Goal: Information Seeking & Learning: Learn about a topic

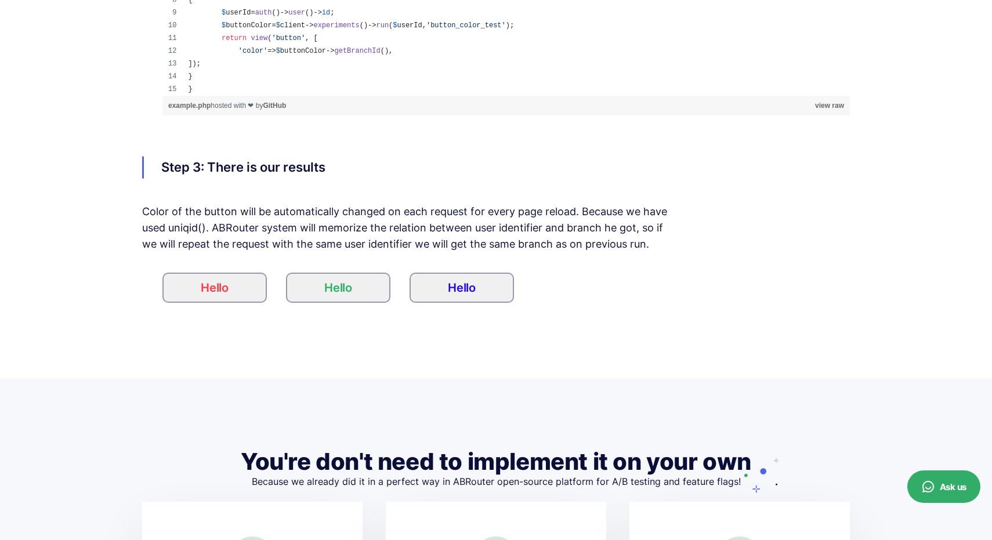
scroll to position [3278, 0]
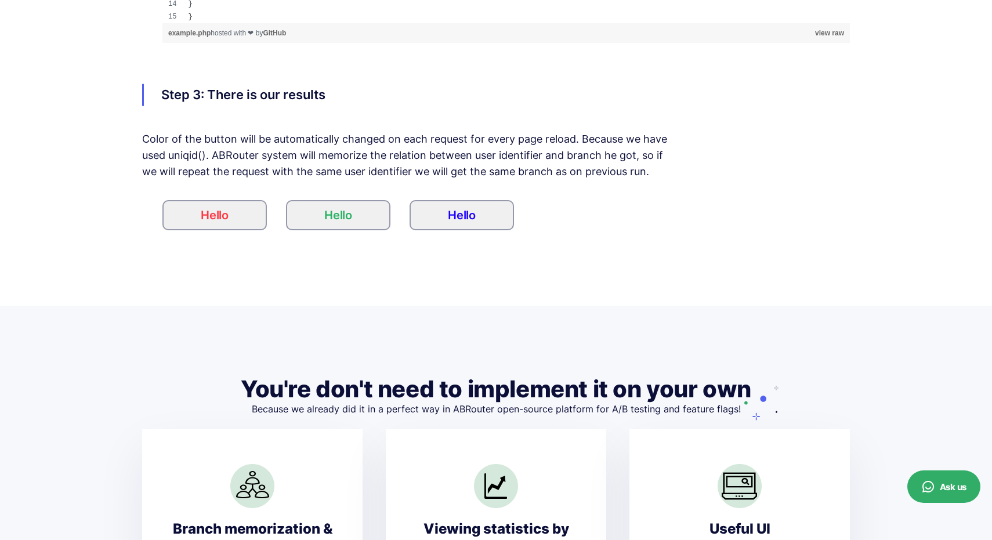
click at [461, 213] on button "Hello" at bounding box center [462, 215] width 104 height 30
click at [331, 199] on div "Step 3: There is our results Color of the button will be automatically changed …" at bounding box center [496, 157] width 708 height 146
click at [331, 226] on button "Hello" at bounding box center [338, 215] width 104 height 30
click at [232, 217] on button "Hello" at bounding box center [214, 215] width 104 height 30
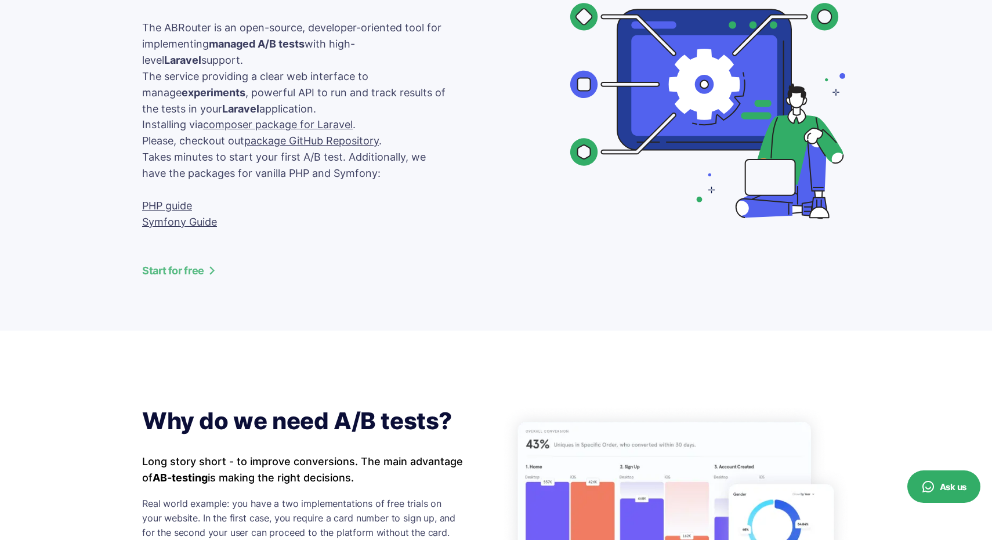
scroll to position [0, 0]
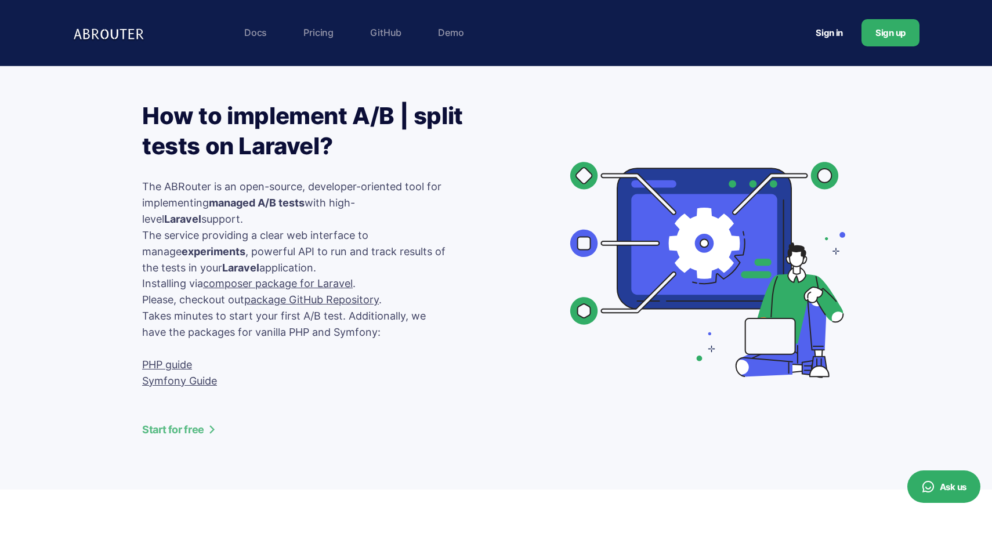
click at [114, 140] on section "How to implement A/B | split tests on Laravel? The ABRouter is an open-source, …" at bounding box center [496, 277] width 992 height 423
click at [316, 32] on link "Pricing" at bounding box center [319, 32] width 42 height 23
click at [176, 106] on h1 "How to implement A/B | split tests on Laravel?" at bounding box center [304, 131] width 325 height 60
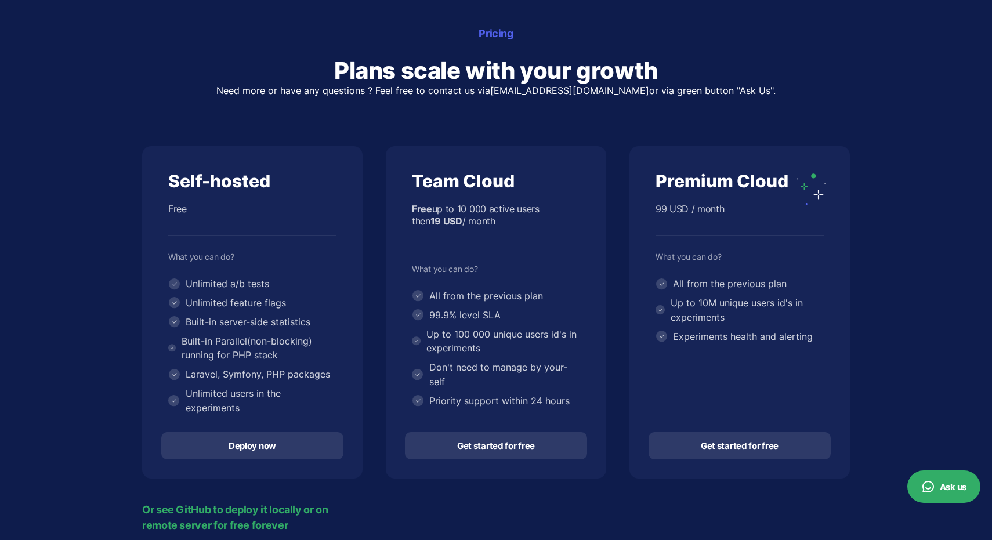
scroll to position [110, 0]
